Goal: Transaction & Acquisition: Purchase product/service

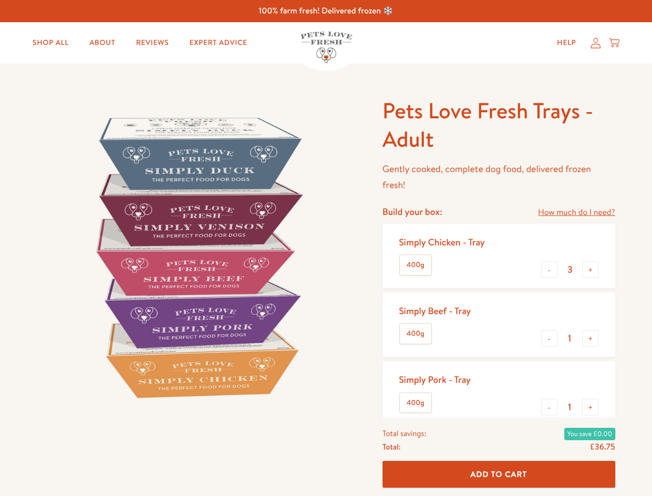
click at [326, 248] on img at bounding box center [197, 257] width 321 height 321
click at [576, 212] on link "How much do I need?" at bounding box center [576, 212] width 77 height 14
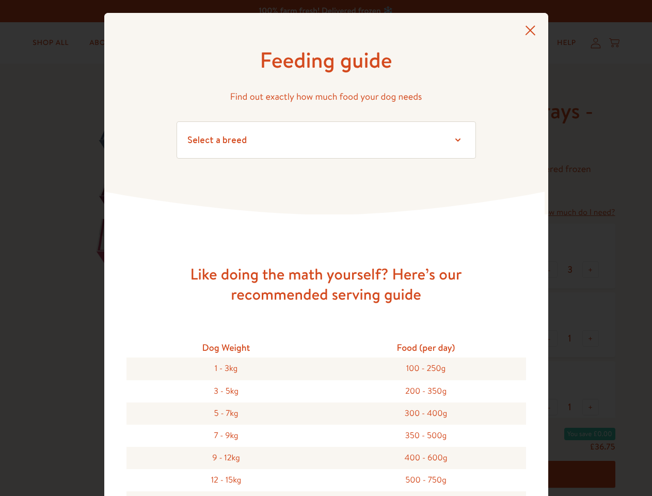
click at [549, 269] on div "Feeding guide Find out exactly how much food your dog needs Select a breed Affe…" at bounding box center [326, 248] width 652 height 496
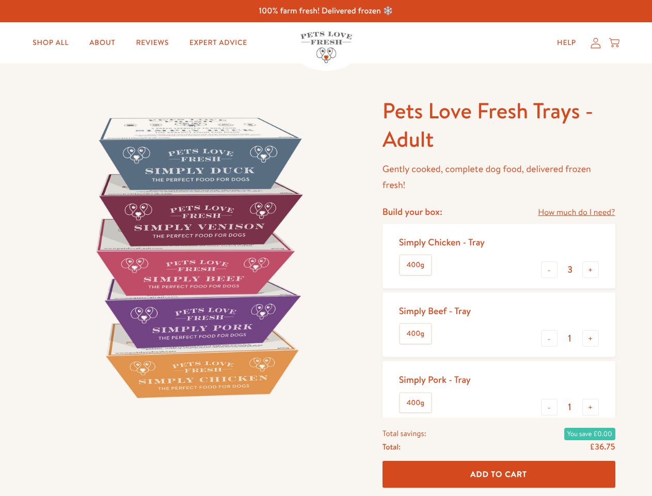
click at [591, 269] on button "+" at bounding box center [590, 269] width 17 height 17
type input "4"
click at [549, 338] on button "-" at bounding box center [549, 338] width 17 height 17
click at [591, 338] on button "+" at bounding box center [590, 338] width 17 height 17
type input "1"
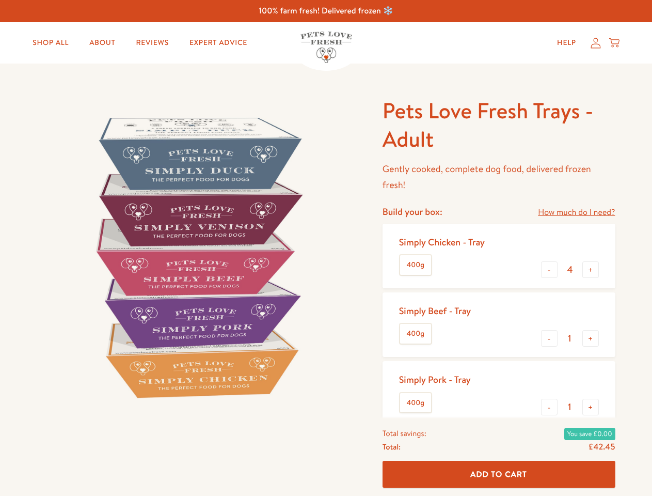
click at [549, 407] on button "-" at bounding box center [549, 407] width 17 height 17
click at [591, 407] on button "+" at bounding box center [590, 407] width 17 height 17
type input "1"
click at [499, 474] on span "Add To Cart" at bounding box center [498, 473] width 57 height 11
